Goal: Transaction & Acquisition: Purchase product/service

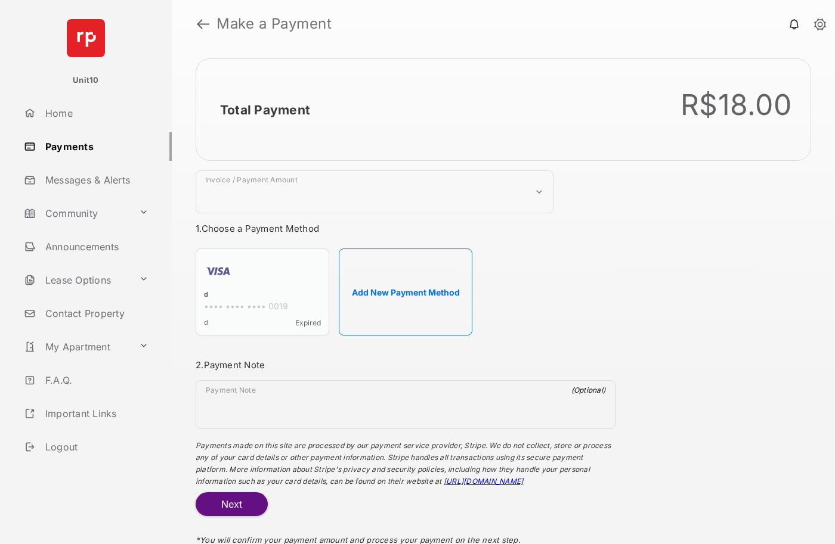
select select "***"
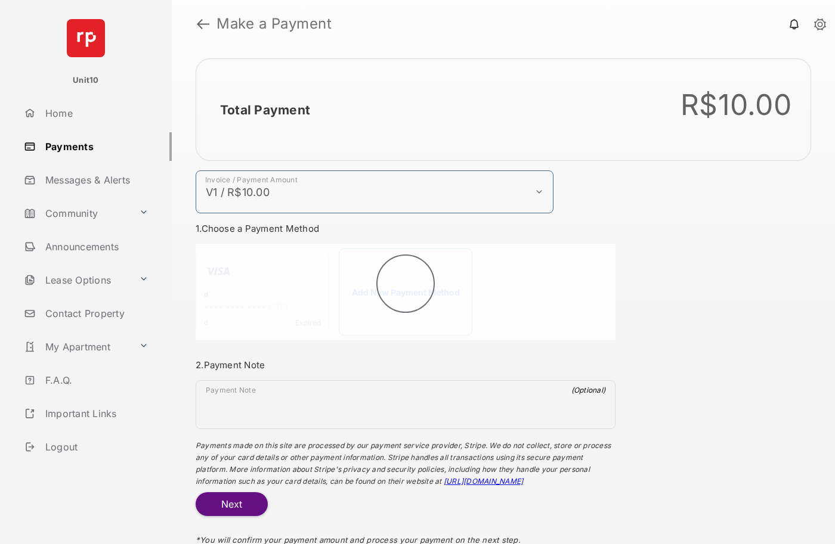
click at [264, 110] on h2 "Total Payment" at bounding box center [265, 110] width 90 height 15
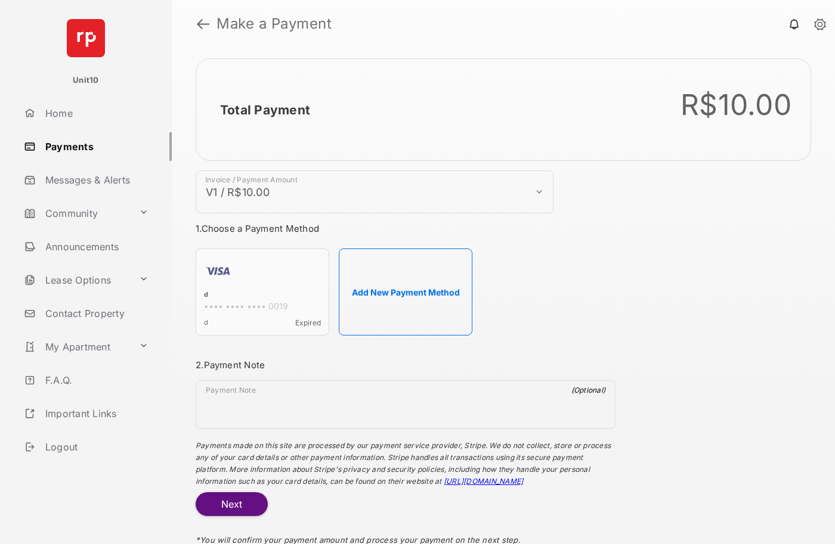
click at [264, 110] on h2 "Total Payment" at bounding box center [265, 110] width 90 height 15
click at [405, 292] on button "Add New Payment Method" at bounding box center [406, 292] width 134 height 87
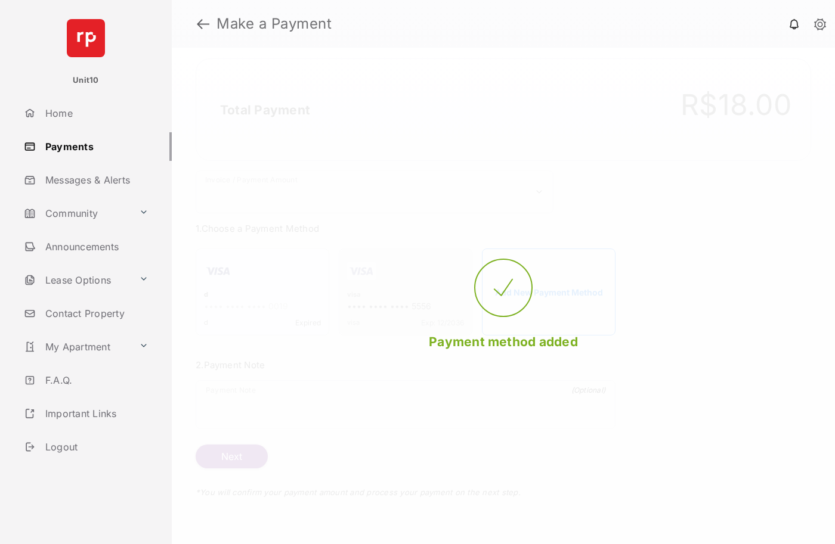
click at [274, 24] on strong "Make a Payment" at bounding box center [273, 24] width 115 height 14
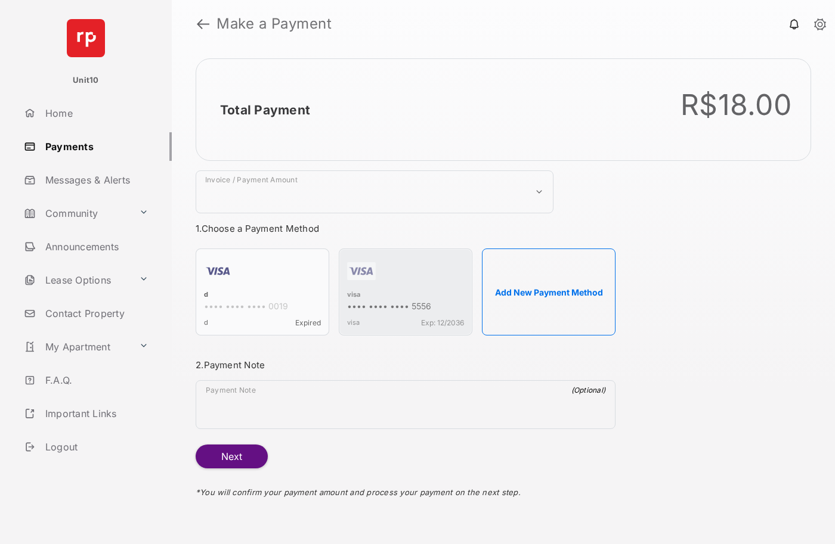
click at [264, 110] on h2 "Total Payment" at bounding box center [265, 110] width 90 height 15
click at [353, 296] on div "visa" at bounding box center [405, 295] width 117 height 11
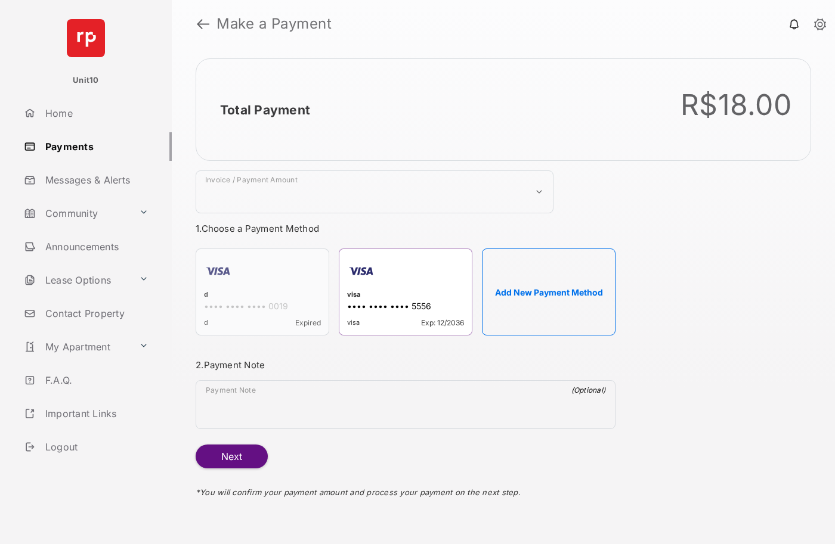
select select "***"
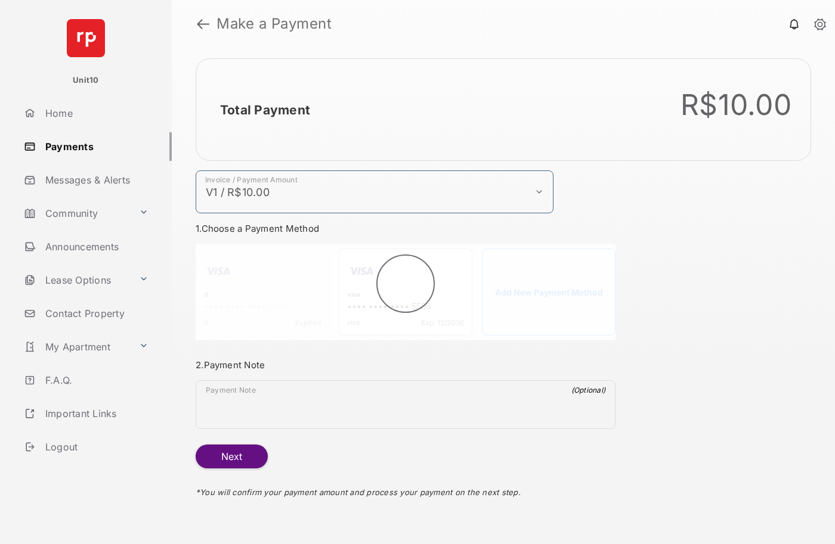
click at [264, 110] on h2 "Total Payment" at bounding box center [265, 110] width 90 height 15
click at [231, 457] on button "Next" at bounding box center [232, 457] width 72 height 24
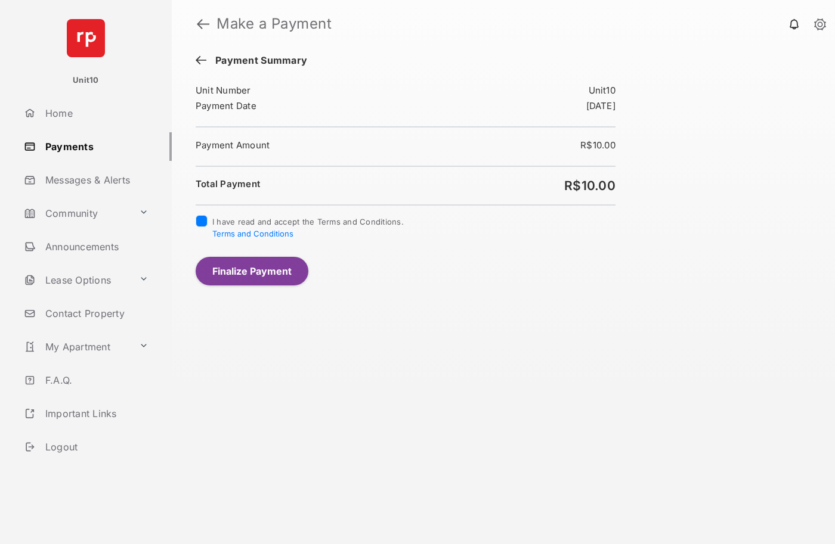
click at [252, 271] on button "Finalize Payment" at bounding box center [252, 271] width 113 height 29
